Goal: Complete application form

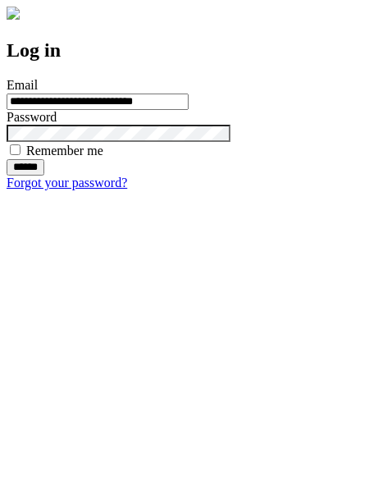
type input "**********"
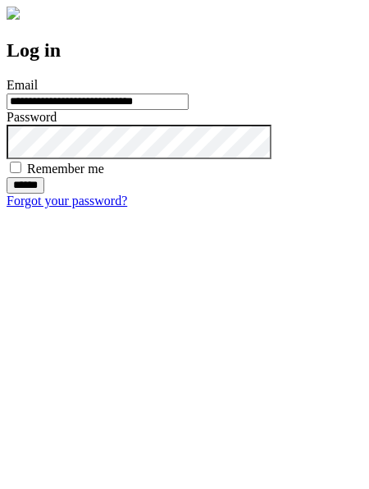
click at [44, 194] on input "******" at bounding box center [26, 185] width 38 height 16
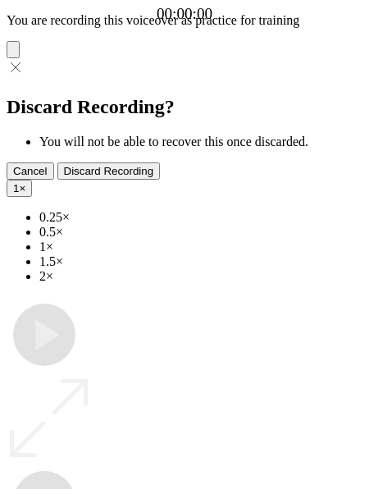
type input "**********"
